Goal: Task Accomplishment & Management: Complete application form

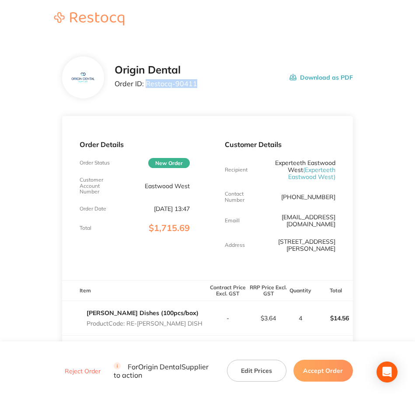
drag, startPoint x: 195, startPoint y: 82, endPoint x: 147, endPoint y: 85, distance: 48.7
click at [147, 85] on p "Order ID: Restocq- 90411" at bounding box center [156, 84] width 83 height 8
copy p "Restocq- 90411"
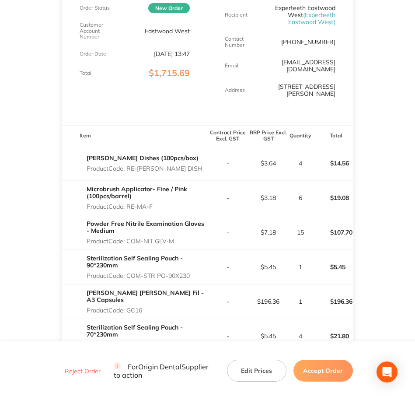
scroll to position [164, 0]
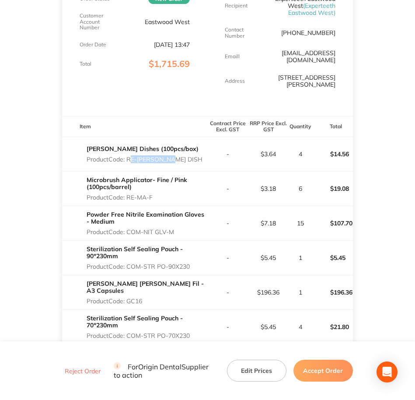
drag, startPoint x: 177, startPoint y: 153, endPoint x: 130, endPoint y: 153, distance: 46.8
click at [130, 153] on div "[PERSON_NAME] Dishes (100pcs/box) Product Code: RE-[PERSON_NAME] DISH" at bounding box center [134, 154] width 145 height 25
copy p "RE-[PERSON_NAME] DISH"
drag, startPoint x: 127, startPoint y: 190, endPoint x: 154, endPoint y: 189, distance: 26.7
click at [154, 194] on p "Product Code: RE-MA-F" at bounding box center [147, 197] width 121 height 7
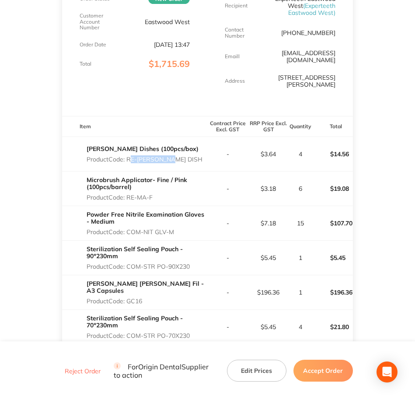
copy p "RE-MA-F"
drag, startPoint x: 130, startPoint y: 224, endPoint x: 150, endPoint y: 221, distance: 19.5
click at [150, 228] on p "Product Code: COM-NIT GLV-M" at bounding box center [147, 231] width 121 height 7
drag, startPoint x: 150, startPoint y: 221, endPoint x: 174, endPoint y: 226, distance: 25.0
click at [174, 228] on p "Product Code: COM-NIT GLV-M" at bounding box center [147, 231] width 121 height 7
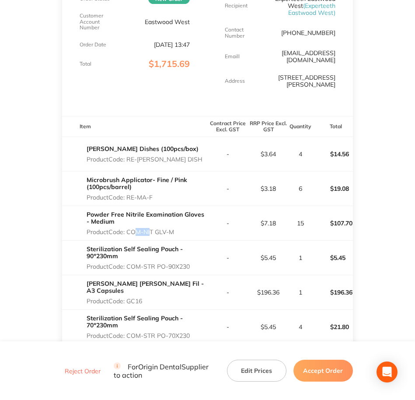
copy p "COM-NIT GLV-M"
drag, startPoint x: 129, startPoint y: 259, endPoint x: 193, endPoint y: 259, distance: 64.3
click at [193, 263] on p "Product Code: COM-STR PO-90X230" at bounding box center [147, 266] width 121 height 7
copy p "COM-STR PO-90X230"
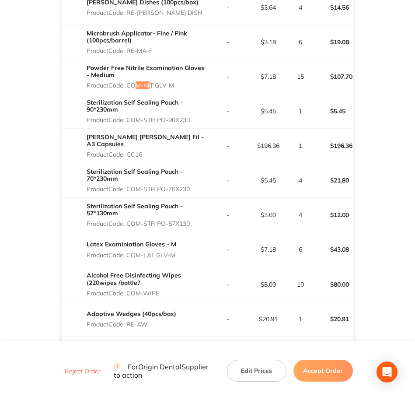
scroll to position [328, 0]
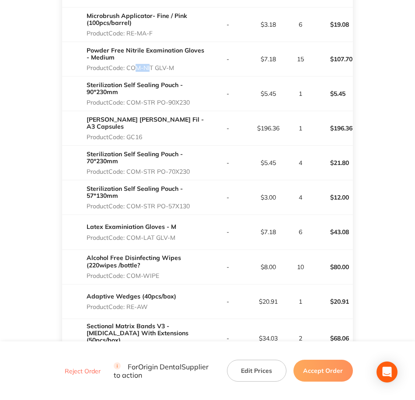
drag, startPoint x: 129, startPoint y: 123, endPoint x: 143, endPoint y: 124, distance: 14.0
click at [143, 133] on p "Product Code: GC16" at bounding box center [147, 136] width 121 height 7
copy p "GC16"
copy p "COM-STR PO-70X230"
drag, startPoint x: 127, startPoint y: 165, endPoint x: 197, endPoint y: 162, distance: 70.0
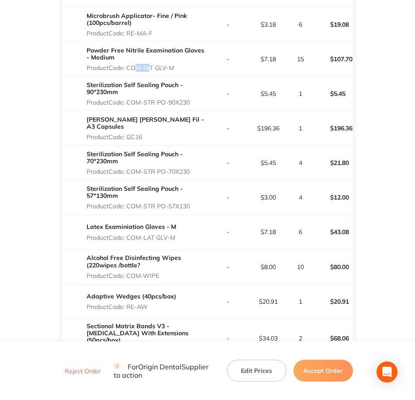
click at [197, 168] on p "Product Code: COM-STR PO-70X230" at bounding box center [147, 171] width 121 height 7
click at [130, 203] on p "Product Code: COM-STR PO-57X130" at bounding box center [147, 206] width 121 height 7
drag, startPoint x: 130, startPoint y: 198, endPoint x: 177, endPoint y: 198, distance: 46.8
click at [177, 203] on p "Product Code: COM-STR PO-57X130" at bounding box center [147, 206] width 121 height 7
copy p "COM-STR PO-57X130"
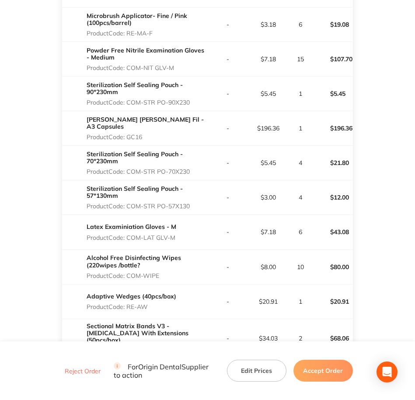
drag, startPoint x: 128, startPoint y: 231, endPoint x: 178, endPoint y: 226, distance: 49.7
click at [178, 226] on div "Latex Examiniation Gloves - M Product Code: COM-LAT GLV-M" at bounding box center [134, 232] width 145 height 25
copy p "COM-LAT GLV-M"
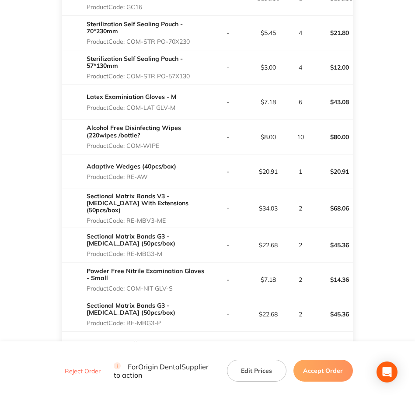
scroll to position [492, 0]
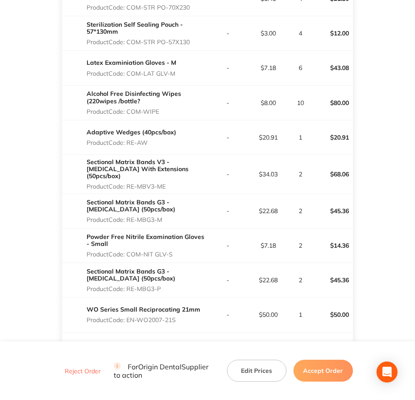
drag, startPoint x: 129, startPoint y: 104, endPoint x: 159, endPoint y: 100, distance: 30.4
click at [159, 108] on p "Product Code: COM-WIPE" at bounding box center [147, 111] width 121 height 7
copy p "COM-WIPE"
drag, startPoint x: 403, startPoint y: 216, endPoint x: 523, endPoint y: 247, distance: 124.0
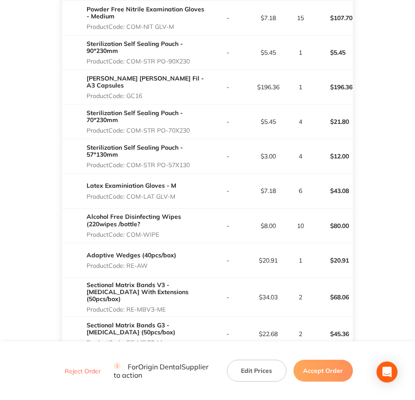
scroll to position [383, 0]
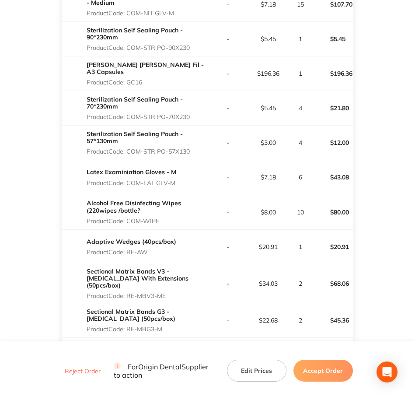
drag, startPoint x: 128, startPoint y: 244, endPoint x: 147, endPoint y: 244, distance: 18.4
click at [147, 249] on p "Product Code: RE-AW" at bounding box center [132, 252] width 90 height 7
drag, startPoint x: 151, startPoint y: 272, endPoint x: 125, endPoint y: 283, distance: 28.8
click at [125, 283] on div "Sectional Matrix Bands V3 - [MEDICAL_DATA] With Extensions (50pcs/box) Product …" at bounding box center [147, 283] width 121 height 39
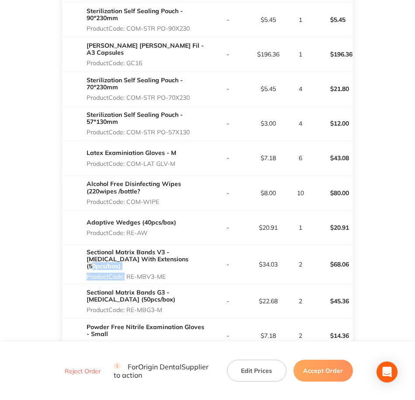
scroll to position [438, 0]
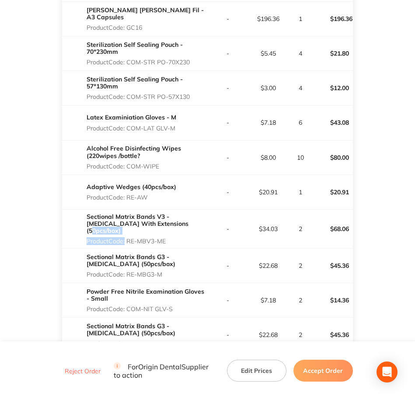
drag, startPoint x: 129, startPoint y: 229, endPoint x: 166, endPoint y: 229, distance: 37.6
click at [166, 238] on p "Product Code: RE-MBV3-ME" at bounding box center [147, 241] width 121 height 7
drag, startPoint x: 128, startPoint y: 262, endPoint x: 167, endPoint y: 259, distance: 39.5
click at [167, 271] on p "Product Code: RE-MBG3-M" at bounding box center [147, 274] width 121 height 7
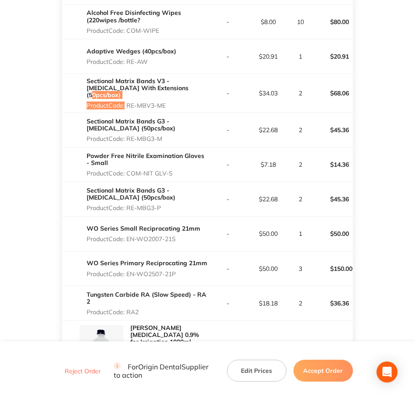
scroll to position [602, 0]
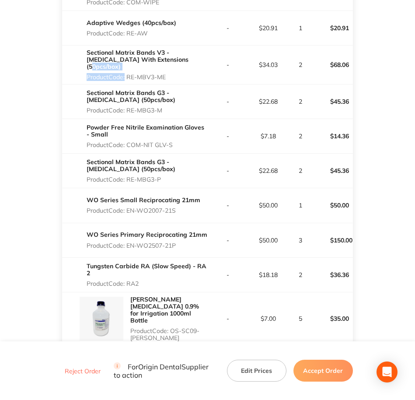
drag, startPoint x: 129, startPoint y: 133, endPoint x: 175, endPoint y: 133, distance: 46.4
click at [175, 141] on p "Product Code: COM-NIT GLV-S" at bounding box center [147, 144] width 121 height 7
drag, startPoint x: 128, startPoint y: 168, endPoint x: 167, endPoint y: 171, distance: 39.5
click at [167, 176] on p "Product Code: RE-MBG3-P" at bounding box center [147, 179] width 121 height 7
drag, startPoint x: 127, startPoint y: 200, endPoint x: 189, endPoint y: 196, distance: 61.8
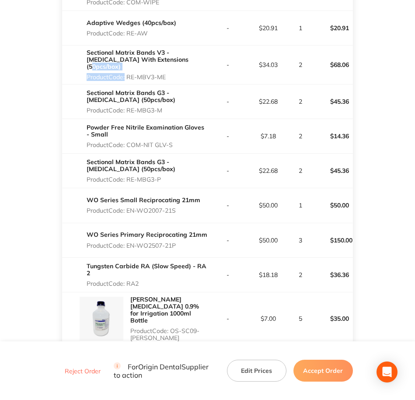
click at [189, 207] on p "Product Code: EN-WO2007-21S" at bounding box center [144, 210] width 114 height 7
drag, startPoint x: 128, startPoint y: 233, endPoint x: 178, endPoint y: 237, distance: 50.1
click at [178, 242] on p "Product Code: EN-WO2507-21P" at bounding box center [147, 245] width 121 height 7
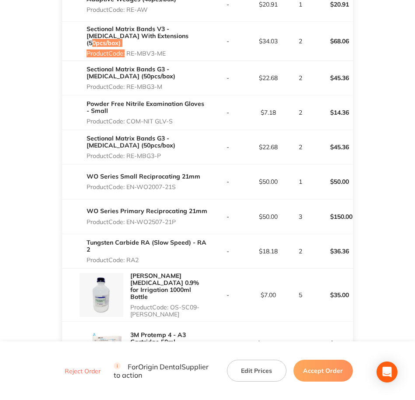
scroll to position [711, 0]
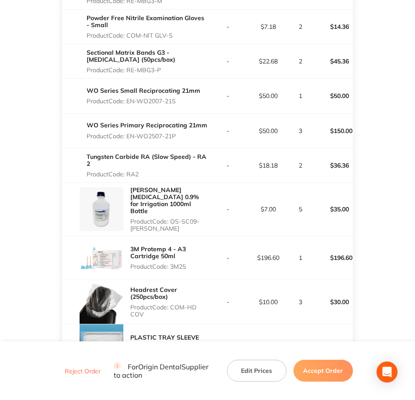
drag, startPoint x: 127, startPoint y: 163, endPoint x: 140, endPoint y: 164, distance: 13.2
click at [140, 171] on p "Product Code: RA2" at bounding box center [147, 174] width 121 height 7
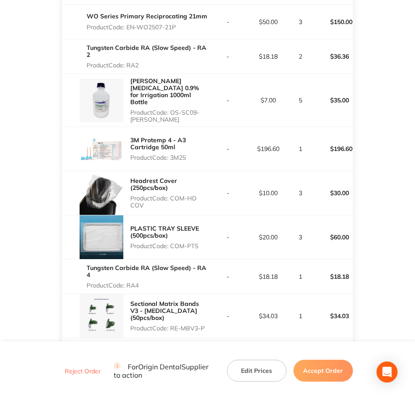
scroll to position [820, 0]
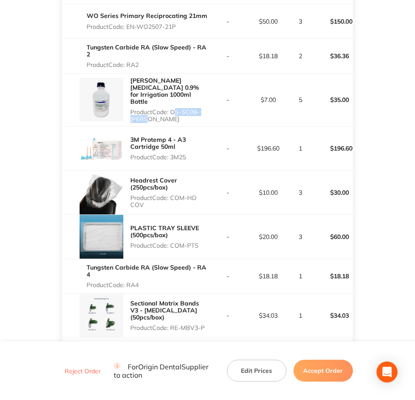
drag, startPoint x: 172, startPoint y: 92, endPoint x: 205, endPoint y: 100, distance: 33.3
click at [205, 109] on p "Product Code: OS-SC09-[PERSON_NAME]" at bounding box center [168, 116] width 77 height 14
drag, startPoint x: 173, startPoint y: 138, endPoint x: 189, endPoint y: 135, distance: 16.0
click at [189, 154] on p "Product Code: 3M25" at bounding box center [168, 157] width 77 height 7
drag, startPoint x: 172, startPoint y: 179, endPoint x: 195, endPoint y: 184, distance: 24.2
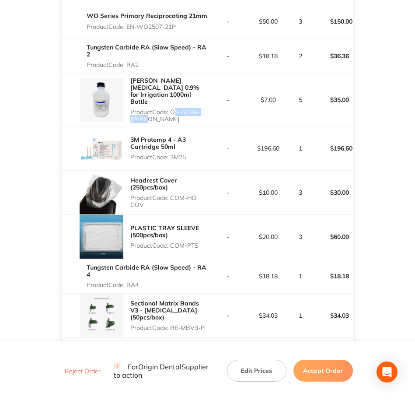
click at [195, 194] on p "Product Code: COM-HD COV" at bounding box center [168, 201] width 77 height 14
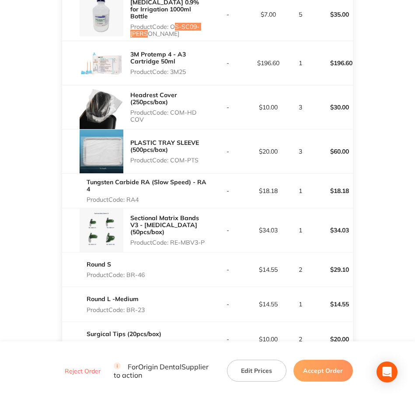
scroll to position [930, 0]
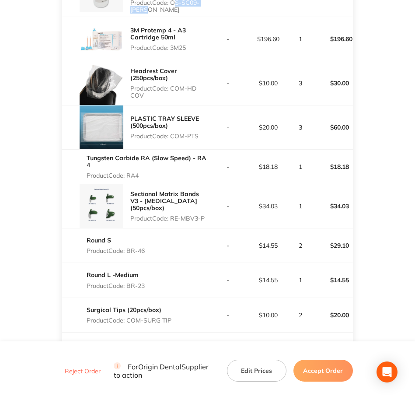
drag, startPoint x: 172, startPoint y: 119, endPoint x: 199, endPoint y: 114, distance: 26.7
click at [199, 133] on p "Product Code: COM-PTS" at bounding box center [168, 136] width 77 height 7
drag, startPoint x: 129, startPoint y: 157, endPoint x: 140, endPoint y: 157, distance: 11.8
click at [140, 172] on p "Product Code: RA4" at bounding box center [147, 175] width 121 height 7
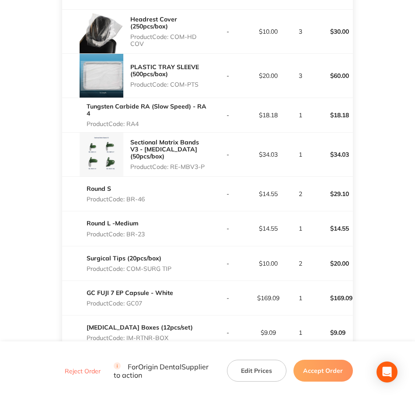
scroll to position [984, 0]
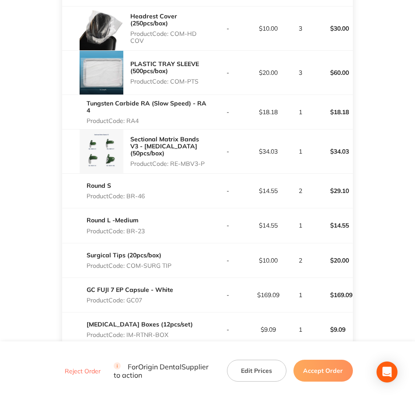
drag, startPoint x: 172, startPoint y: 142, endPoint x: 206, endPoint y: 144, distance: 33.7
click at [206, 160] on p "Product Code: RE-MBV3-P" at bounding box center [168, 163] width 77 height 7
drag, startPoint x: 129, startPoint y: 179, endPoint x: 145, endPoint y: 180, distance: 16.2
click at [145, 193] on p "Product Code: BR-46" at bounding box center [116, 196] width 58 height 7
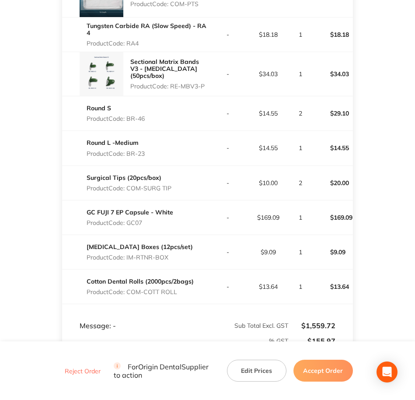
scroll to position [1094, 0]
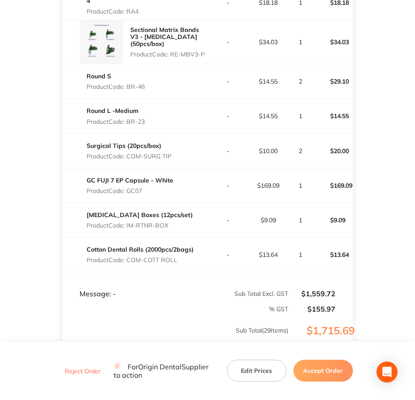
drag, startPoint x: 127, startPoint y: 103, endPoint x: 148, endPoint y: 103, distance: 21.4
click at [148, 104] on div "Round L -Medium Product Code: BR-23" at bounding box center [134, 116] width 145 height 25
drag, startPoint x: 129, startPoint y: 136, endPoint x: 176, endPoint y: 134, distance: 46.8
click at [176, 139] on div "Surgical Tips (20pcs/box) Product Code: COM-SURG TIP" at bounding box center [134, 151] width 145 height 25
click at [149, 104] on div "Round L -Medium Product Code: BR-23" at bounding box center [134, 116] width 145 height 25
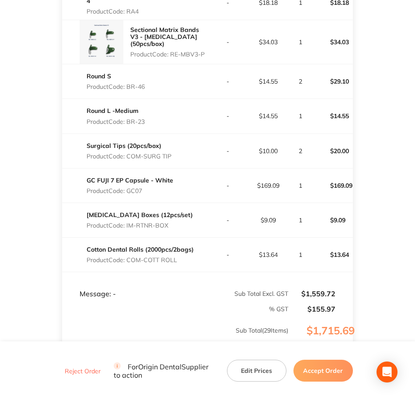
drag, startPoint x: 147, startPoint y: 102, endPoint x: 128, endPoint y: 102, distance: 18.8
click at [128, 104] on div "Round L -Medium Product Code: BR-23" at bounding box center [134, 116] width 145 height 25
drag, startPoint x: 129, startPoint y: 139, endPoint x: 171, endPoint y: 140, distance: 42.0
click at [171, 153] on p "Product Code: COM-SURG TIP" at bounding box center [129, 156] width 85 height 7
drag, startPoint x: 128, startPoint y: 173, endPoint x: 143, endPoint y: 170, distance: 14.8
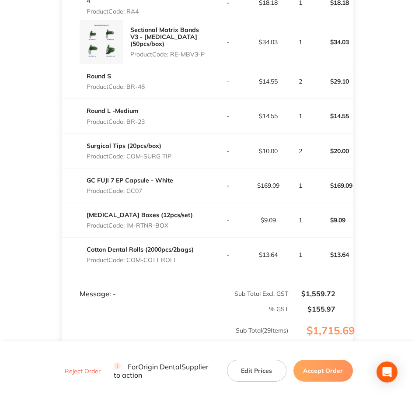
click at [143, 187] on p "Product Code: GC07" at bounding box center [130, 190] width 87 height 7
drag, startPoint x: 128, startPoint y: 206, endPoint x: 173, endPoint y: 204, distance: 45.1
click at [173, 208] on div "[MEDICAL_DATA] Boxes (12pcs/set) Product Code: IM-RTNR-BOX" at bounding box center [134, 220] width 145 height 25
drag, startPoint x: 130, startPoint y: 239, endPoint x: 170, endPoint y: 244, distance: 39.6
click at [170, 256] on p "Product Code: COM-COTT ROLL" at bounding box center [140, 259] width 107 height 7
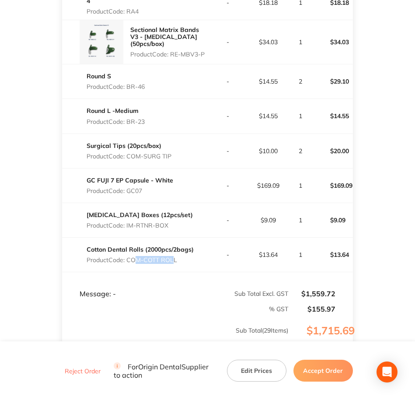
drag, startPoint x: 170, startPoint y: 244, endPoint x: 181, endPoint y: 243, distance: 10.9
click at [181, 256] on p "Product Code: COM-COTT ROLL" at bounding box center [140, 259] width 107 height 7
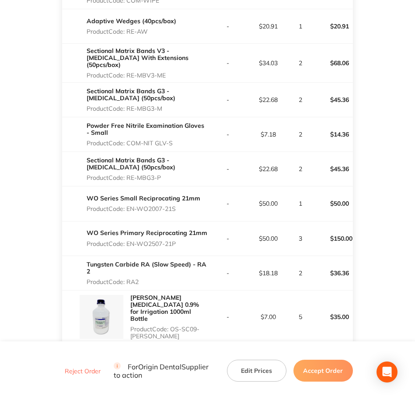
scroll to position [602, 0]
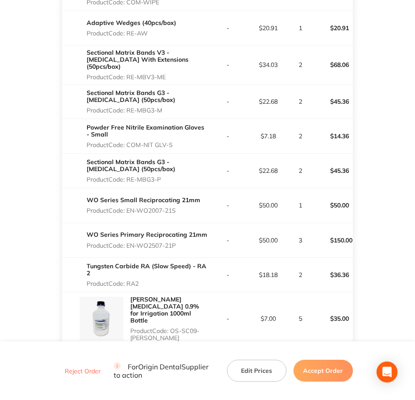
click at [312, 316] on button "Accept Order" at bounding box center [324, 371] width 60 height 22
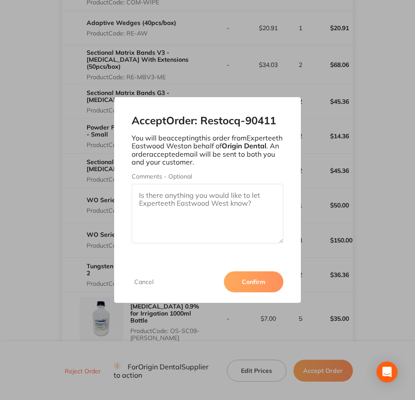
click at [222, 202] on textarea "Comments - Optional" at bounding box center [208, 214] width 152 height 60
paste textarea "SO-00000932"
type textarea "SO-00000932"
click at [248, 283] on button "Confirm" at bounding box center [254, 281] width 60 height 21
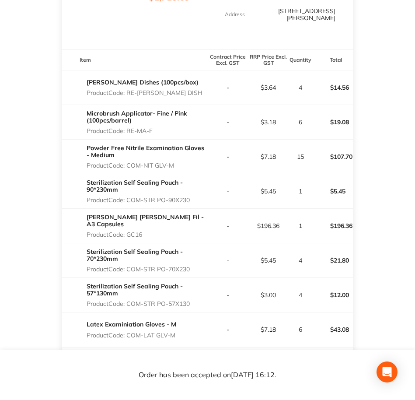
scroll to position [0, 0]
